Goal: Navigation & Orientation: Find specific page/section

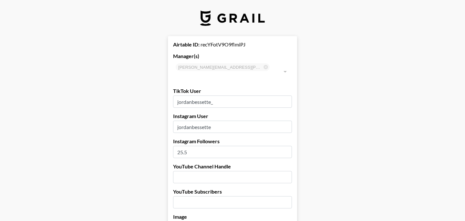
select select "USD"
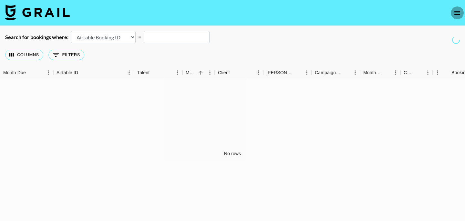
click at [454, 9] on icon "open drawer" at bounding box center [457, 13] width 8 height 8
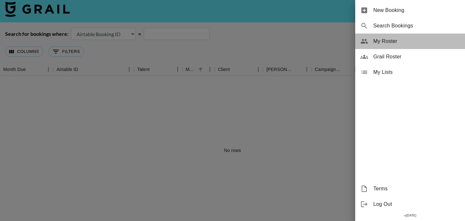
click at [393, 38] on span "My Roster" at bounding box center [416, 41] width 86 height 8
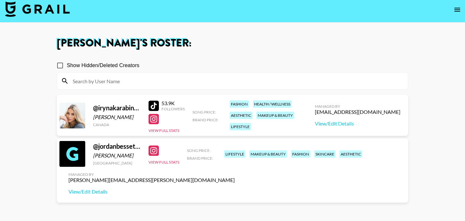
scroll to position [6, 0]
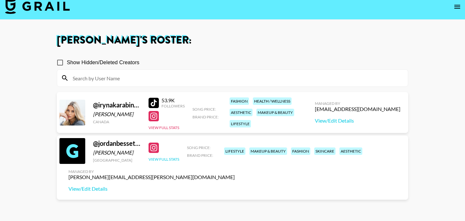
click at [162, 162] on button "View Full Stats" at bounding box center [163, 159] width 31 height 5
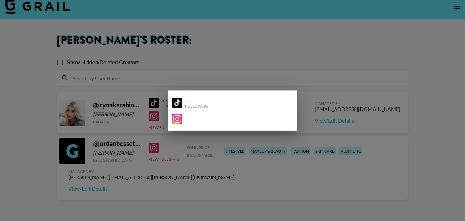
click at [205, 80] on div at bounding box center [232, 110] width 465 height 221
